Goal: Information Seeking & Learning: Learn about a topic

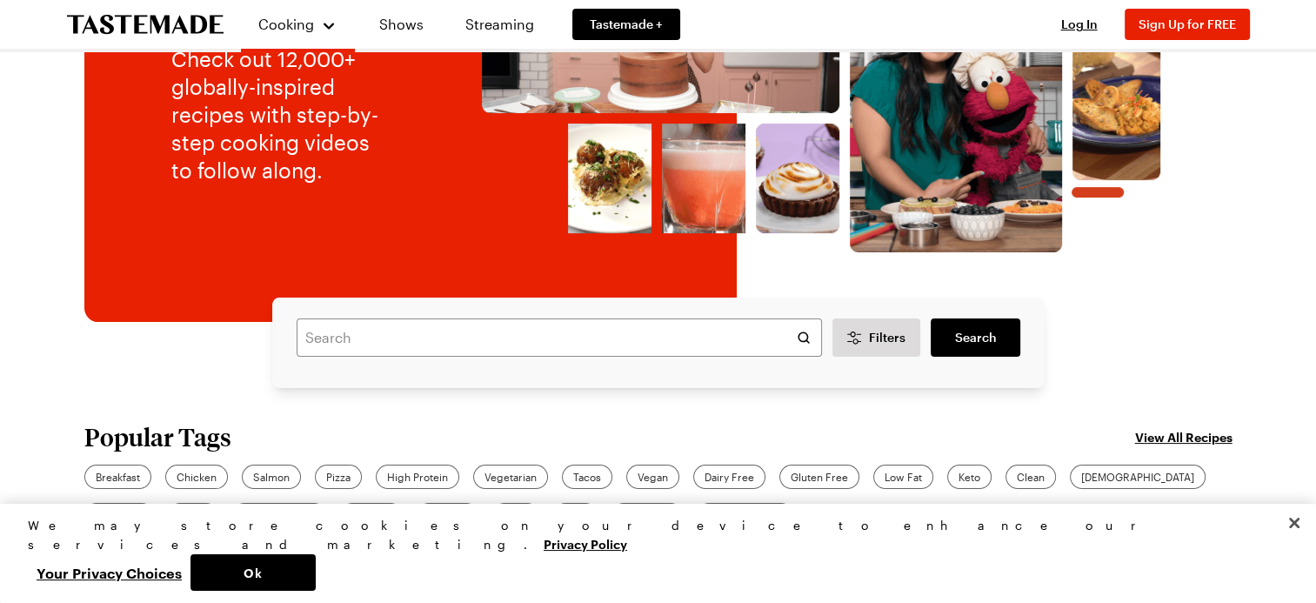
scroll to position [261, 0]
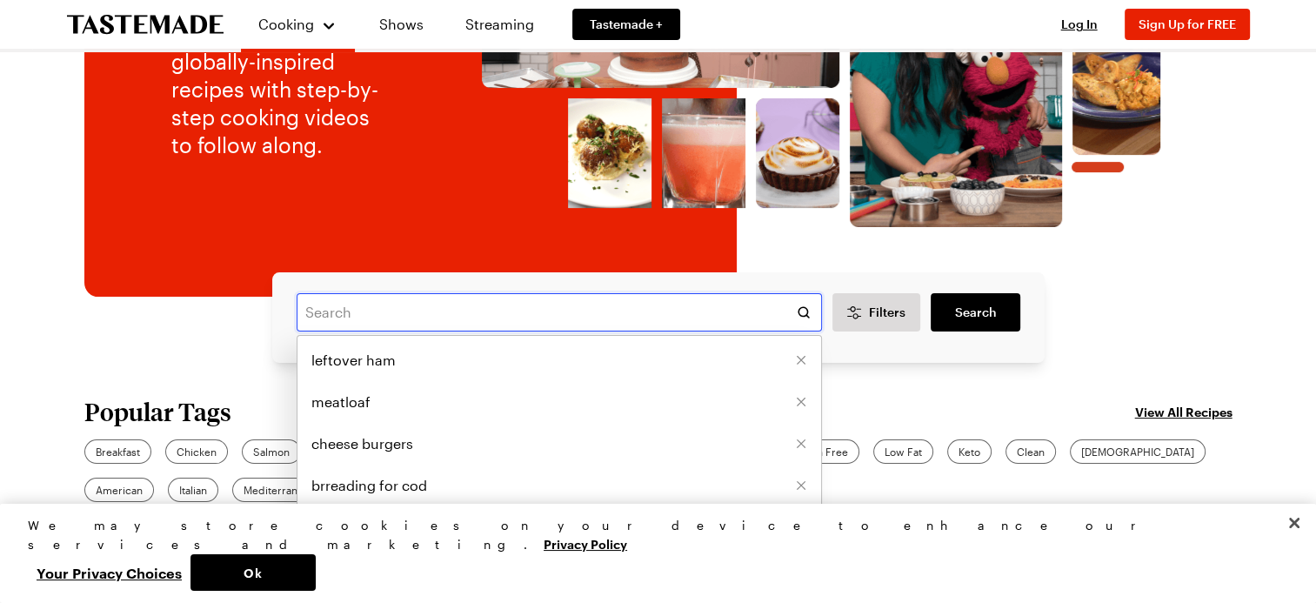
click at [329, 313] on input "text" at bounding box center [559, 312] width 525 height 38
type input "chicken legs and rice"
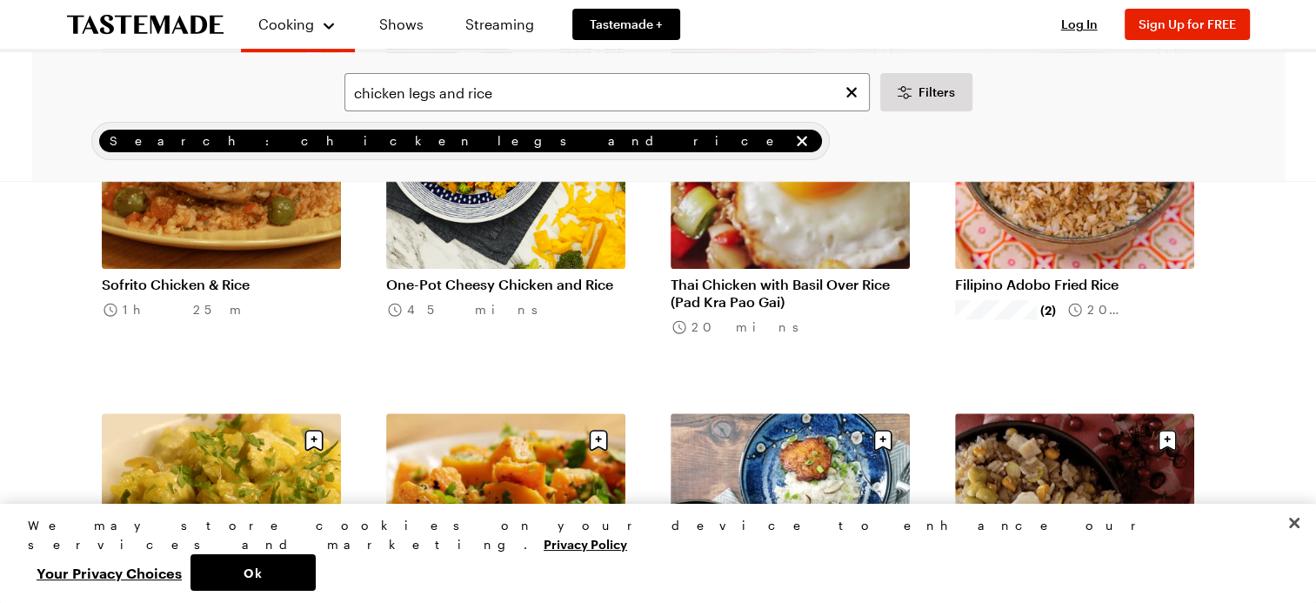
scroll to position [522, 0]
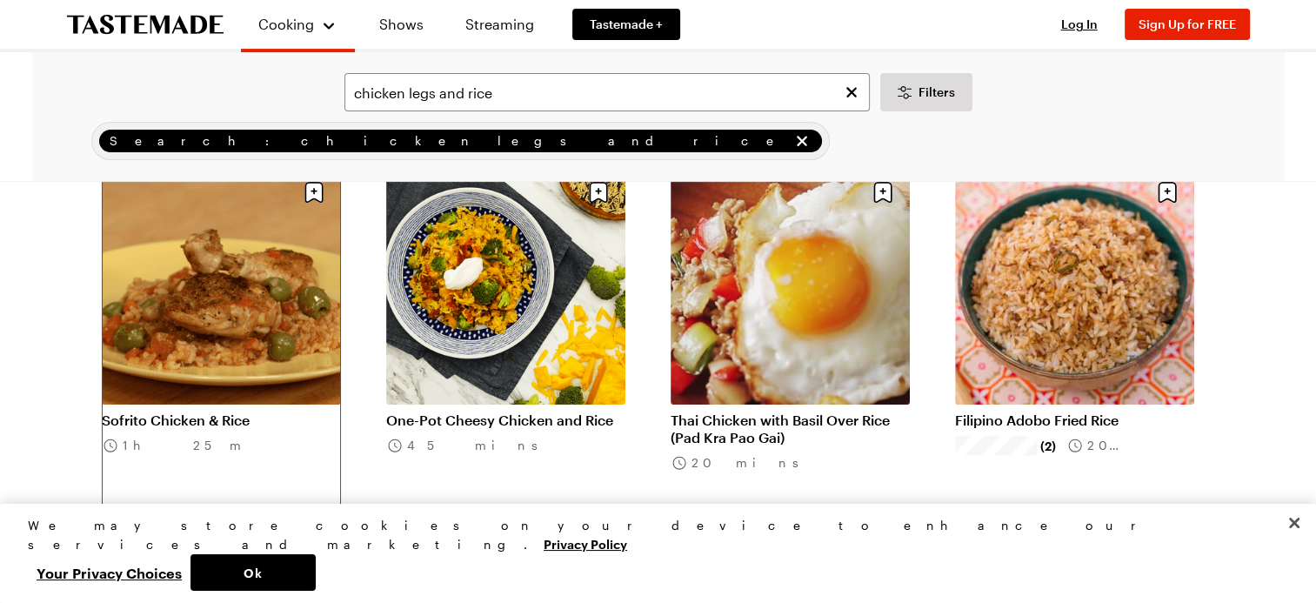
click at [184, 418] on link "Sofrito Chicken & Rice" at bounding box center [221, 419] width 239 height 17
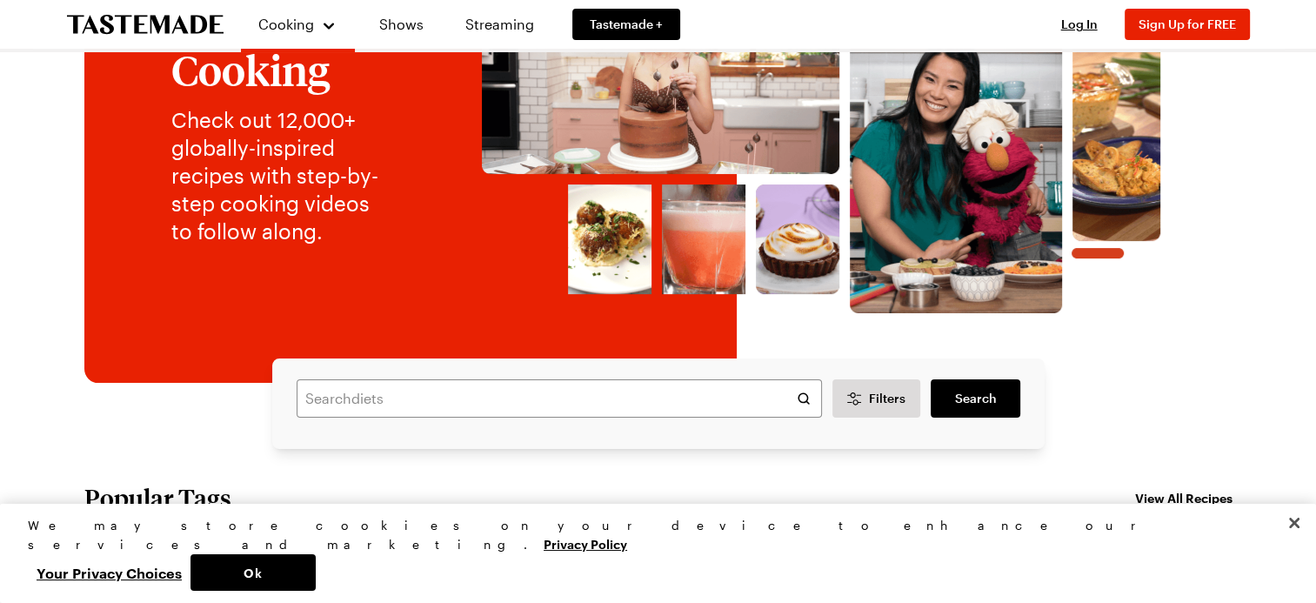
scroll to position [174, 0]
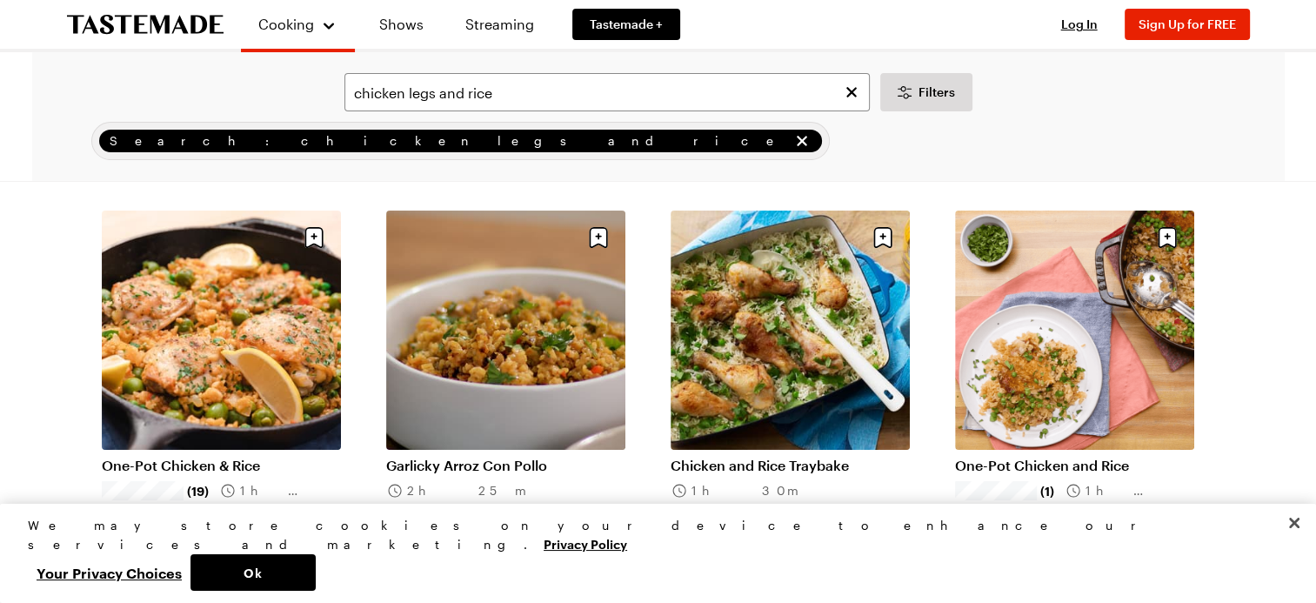
scroll to position [87, 0]
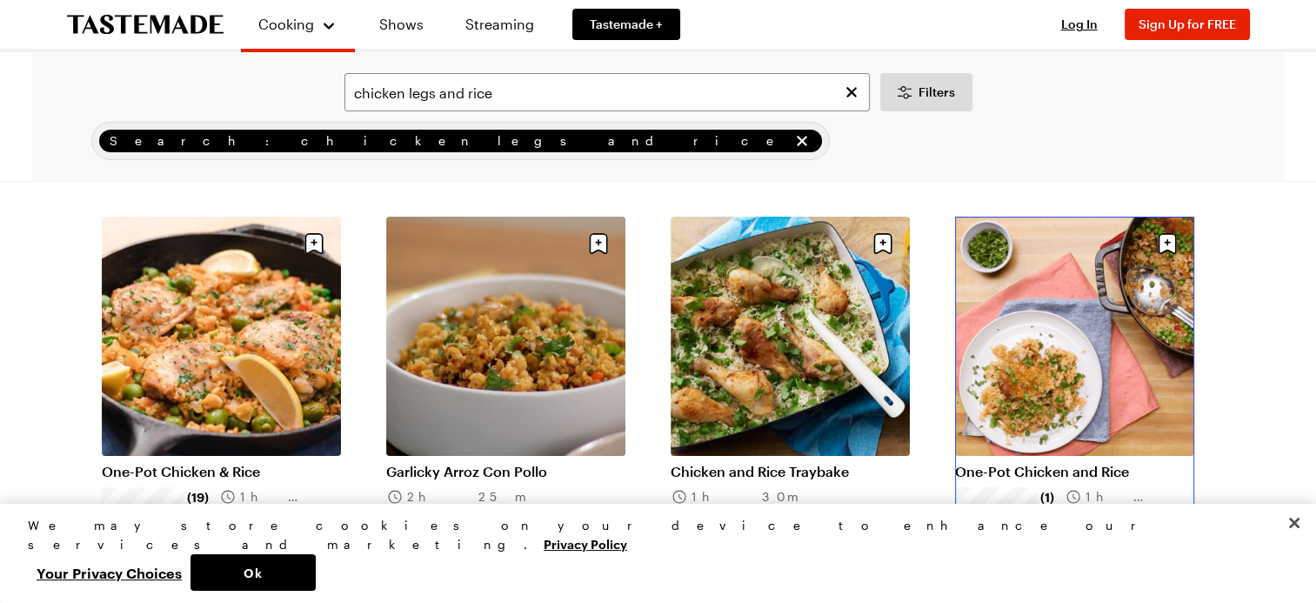
click at [1060, 470] on link "One-Pot Chicken and Rice" at bounding box center [1074, 471] width 239 height 17
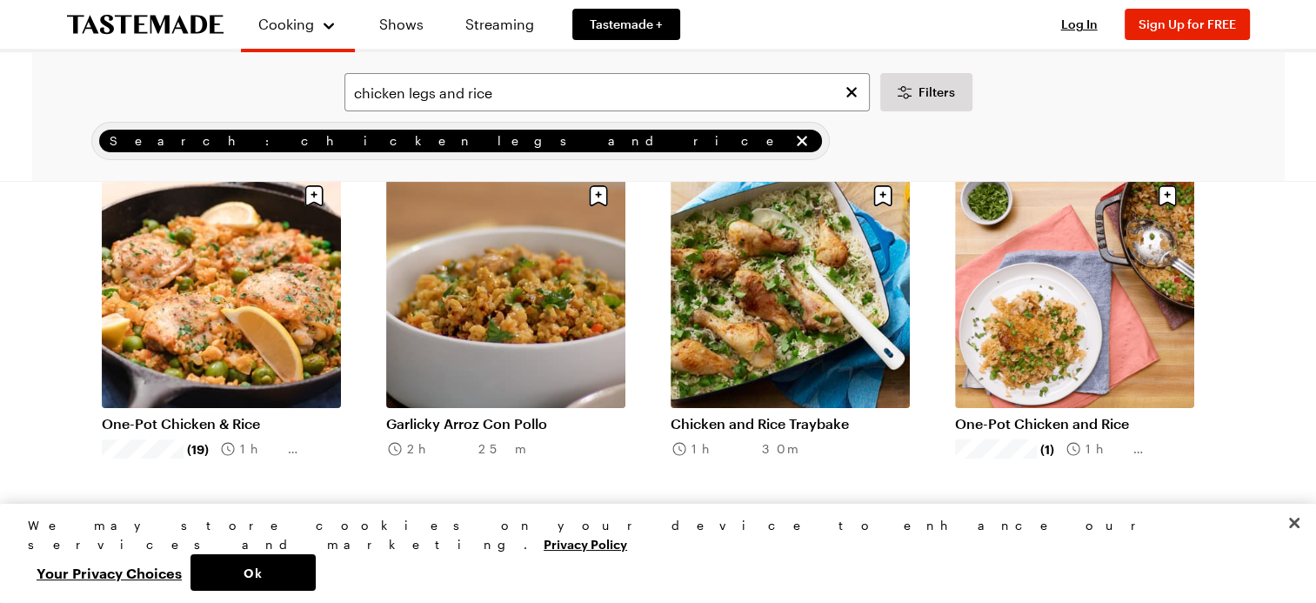
scroll to position [174, 0]
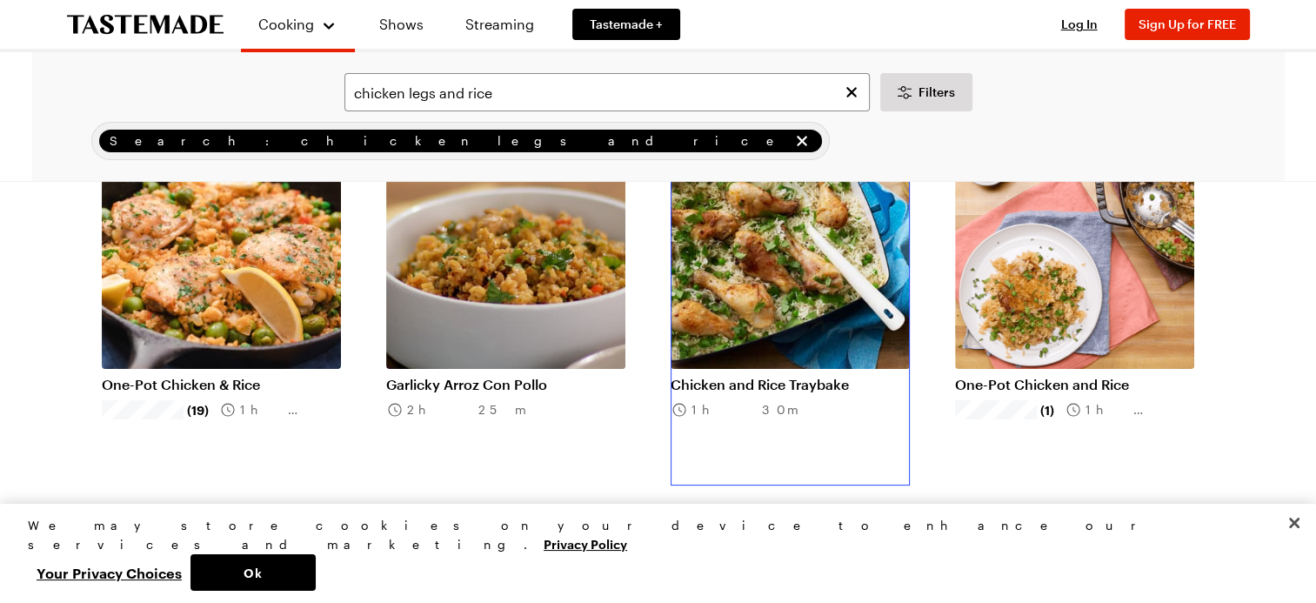
click at [767, 384] on link "Chicken and Rice Traybake" at bounding box center [790, 384] width 239 height 17
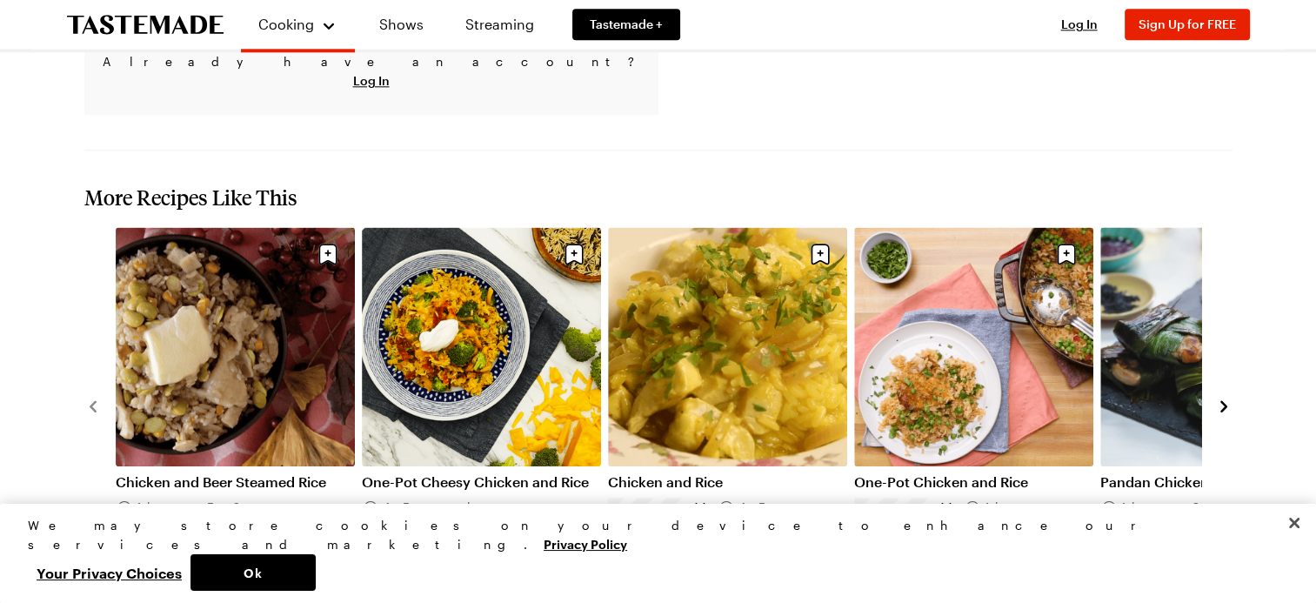
scroll to position [2001, 0]
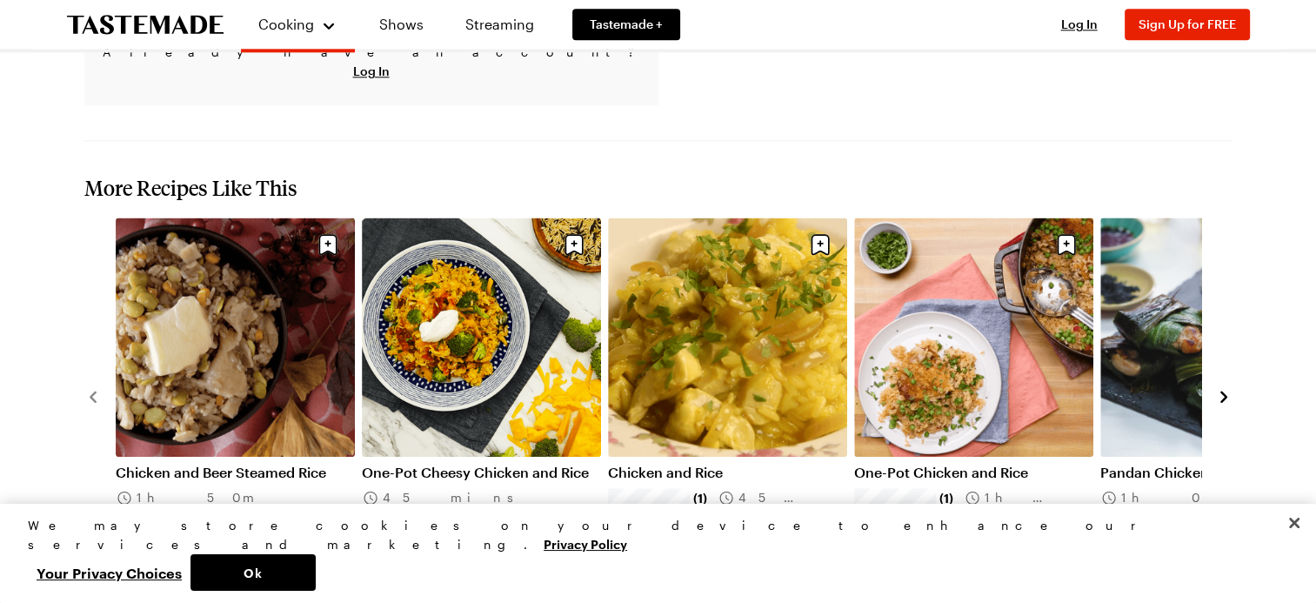
click at [675, 464] on link "Chicken and Rice" at bounding box center [727, 472] width 239 height 17
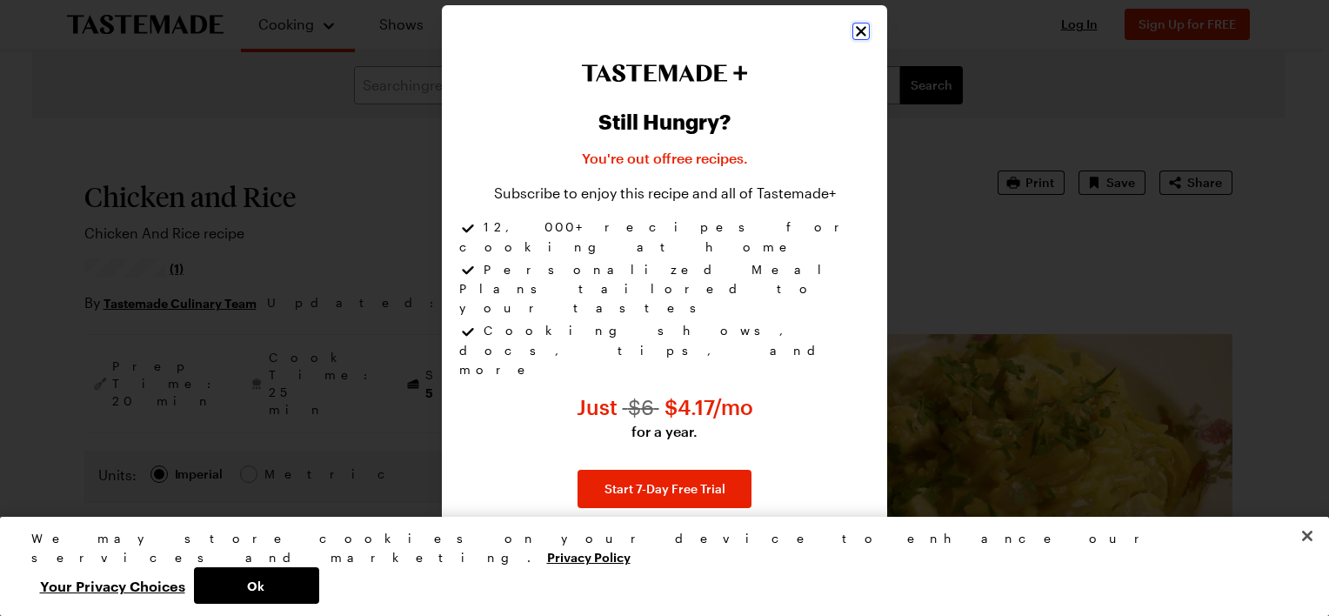
click at [859, 40] on icon "Close" at bounding box center [860, 31] width 17 height 17
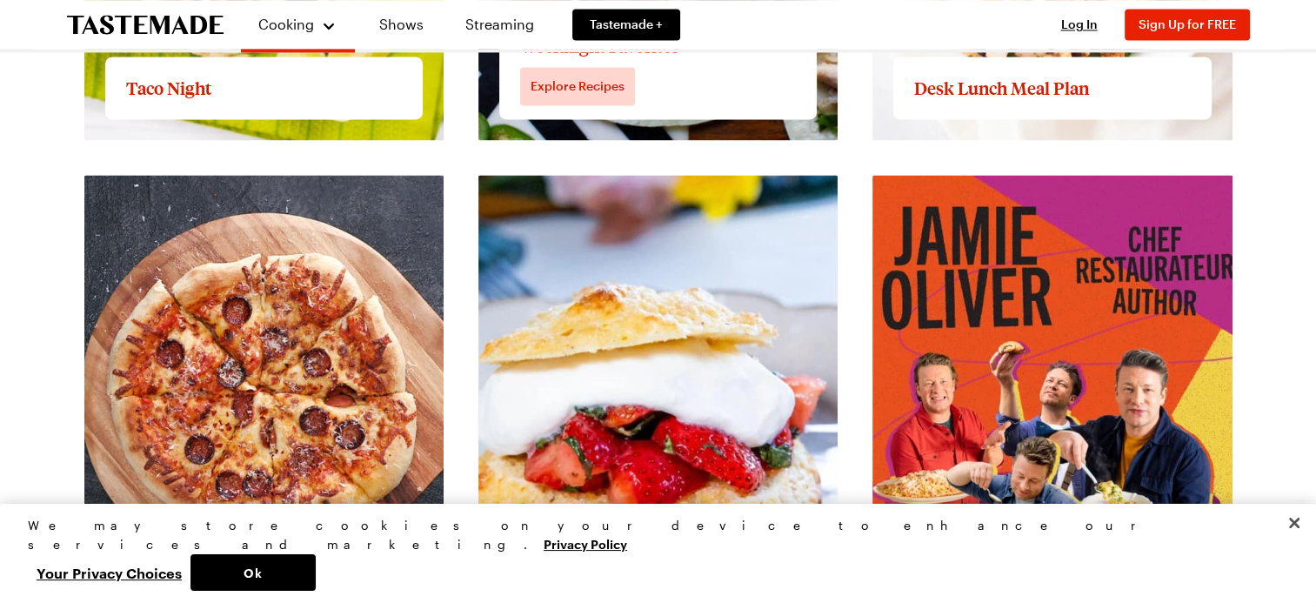
scroll to position [2175, 0]
